Goal: Task Accomplishment & Management: Use online tool/utility

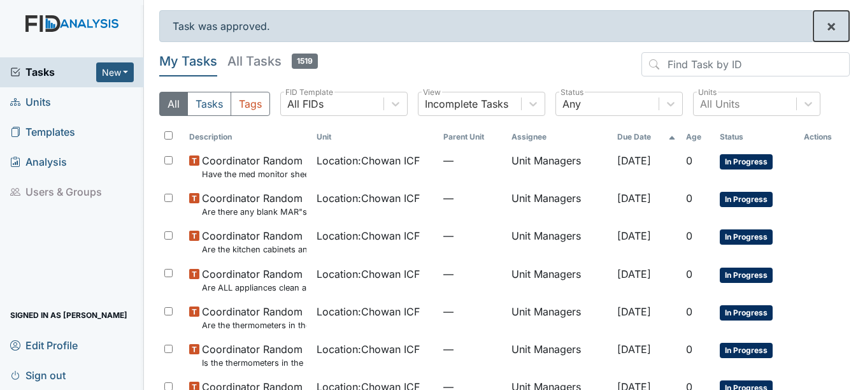
click at [830, 28] on button "×" at bounding box center [831, 26] width 36 height 31
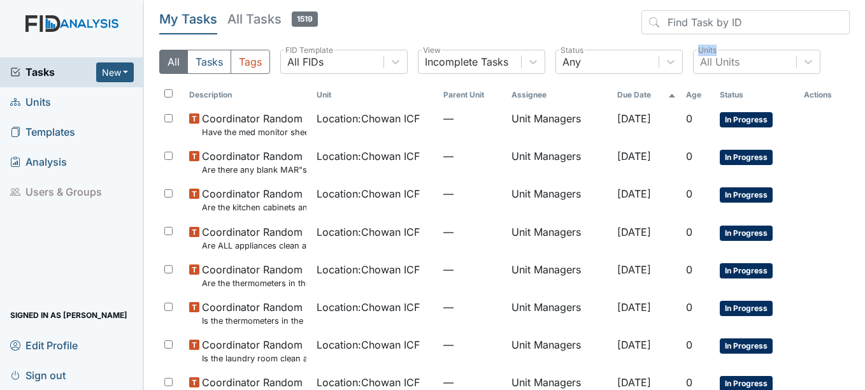
drag, startPoint x: 855, startPoint y: 43, endPoint x: 859, endPoint y: 106, distance: 63.8
click at [859, 106] on main "My Tasks All Tasks 1519 All Tasks Tags All FIDs FID Template Incomplete Tasks V…" at bounding box center [504, 195] width 721 height 390
click at [611, 19] on header "My Tasks All Tasks 1519" at bounding box center [504, 24] width 690 height 29
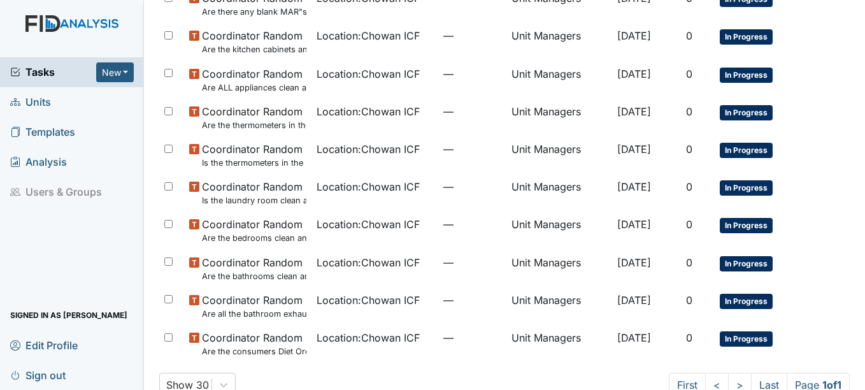
scroll to position [99, 0]
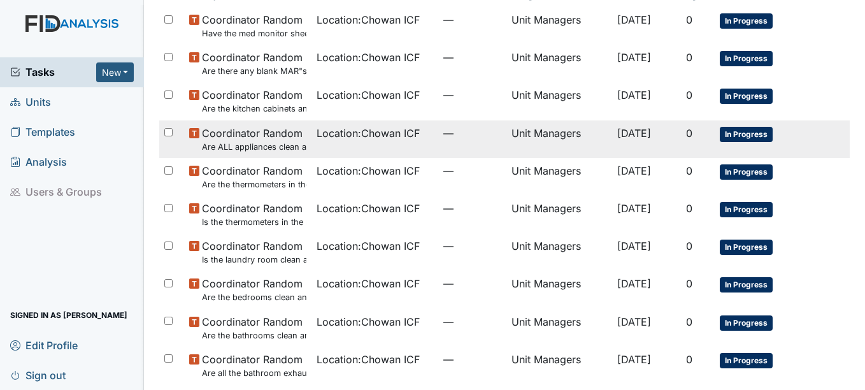
click at [835, 148] on tr "Coordinator Random Are ALL appliances clean and working properly? Location : Ch…" at bounding box center [504, 139] width 690 height 38
